Goal: Task Accomplishment & Management: Manage account settings

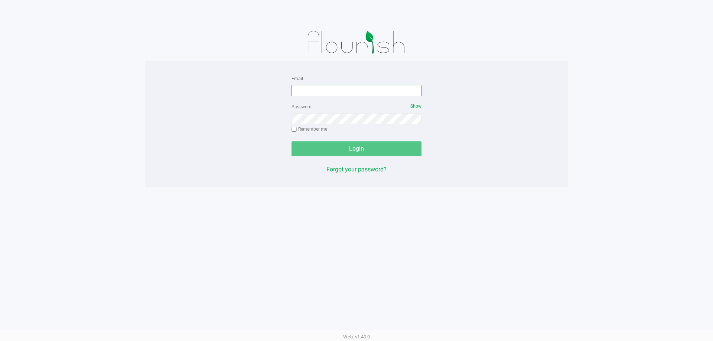
click at [323, 87] on input "Email" at bounding box center [356, 90] width 130 height 11
type input "[EMAIL_ADDRESS][DOMAIN_NAME]"
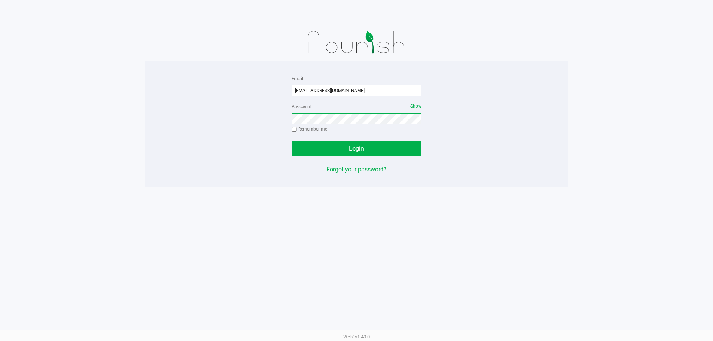
click at [291, 141] on button "Login" at bounding box center [356, 148] width 130 height 15
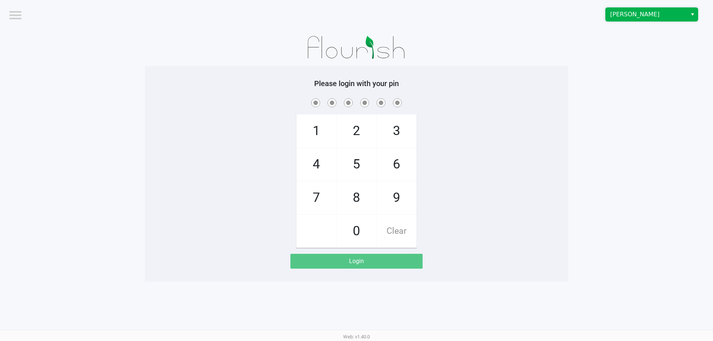
click at [614, 14] on span "[PERSON_NAME]" at bounding box center [646, 14] width 72 height 9
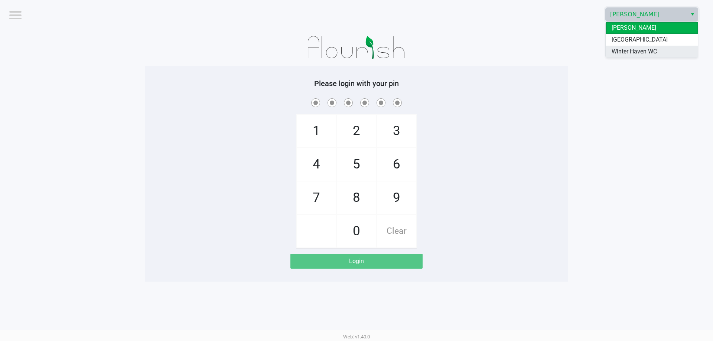
click at [619, 51] on span "Winter Haven WC" at bounding box center [633, 51] width 45 height 9
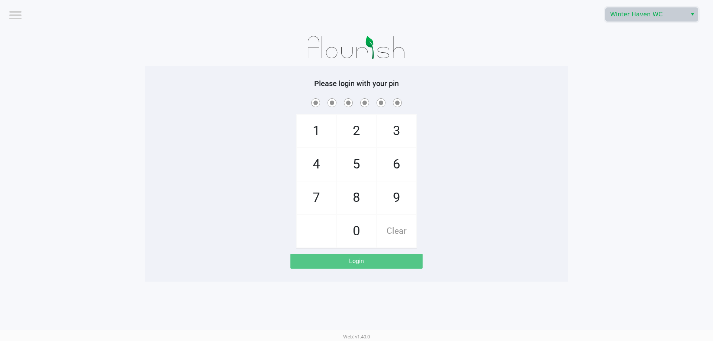
click at [593, 124] on app-pos-login-wrapper "Logout [GEOGRAPHIC_DATA] WC Please login with your pin 1 4 7 2 5 8 0 3 6 9 Clea…" at bounding box center [356, 141] width 713 height 282
